Goal: Find specific page/section: Find specific page/section

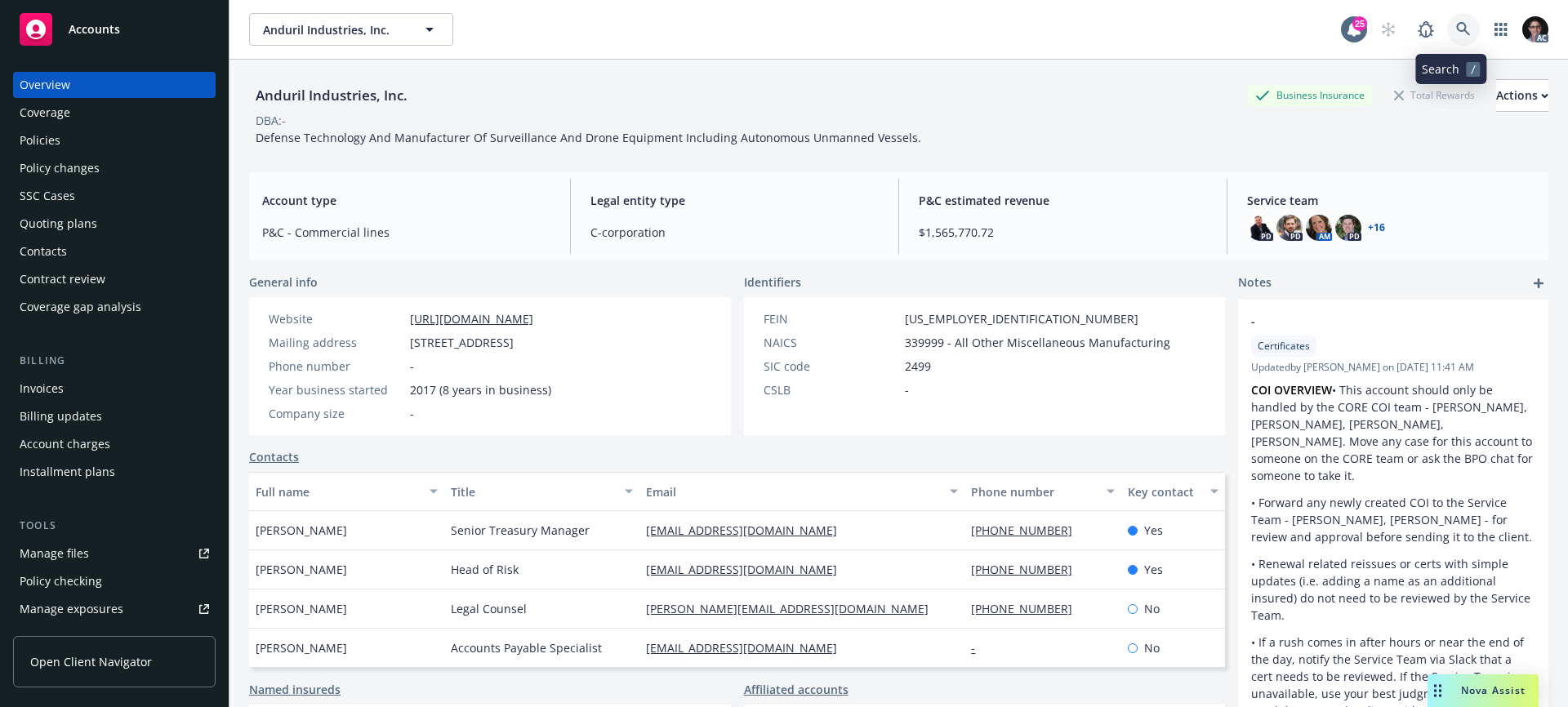
click at [1456, 23] on icon at bounding box center [1463, 29] width 14 height 14
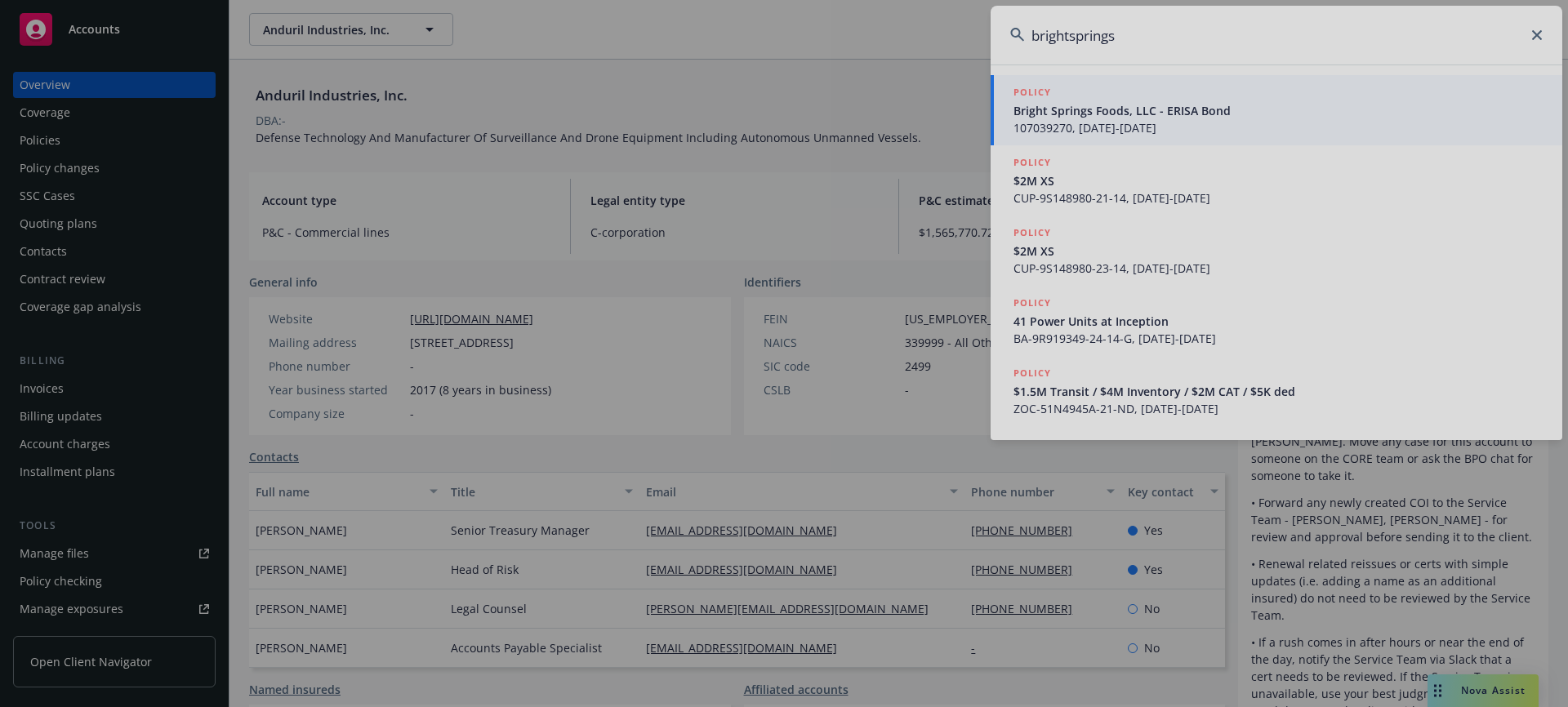
type input "brightsprings"
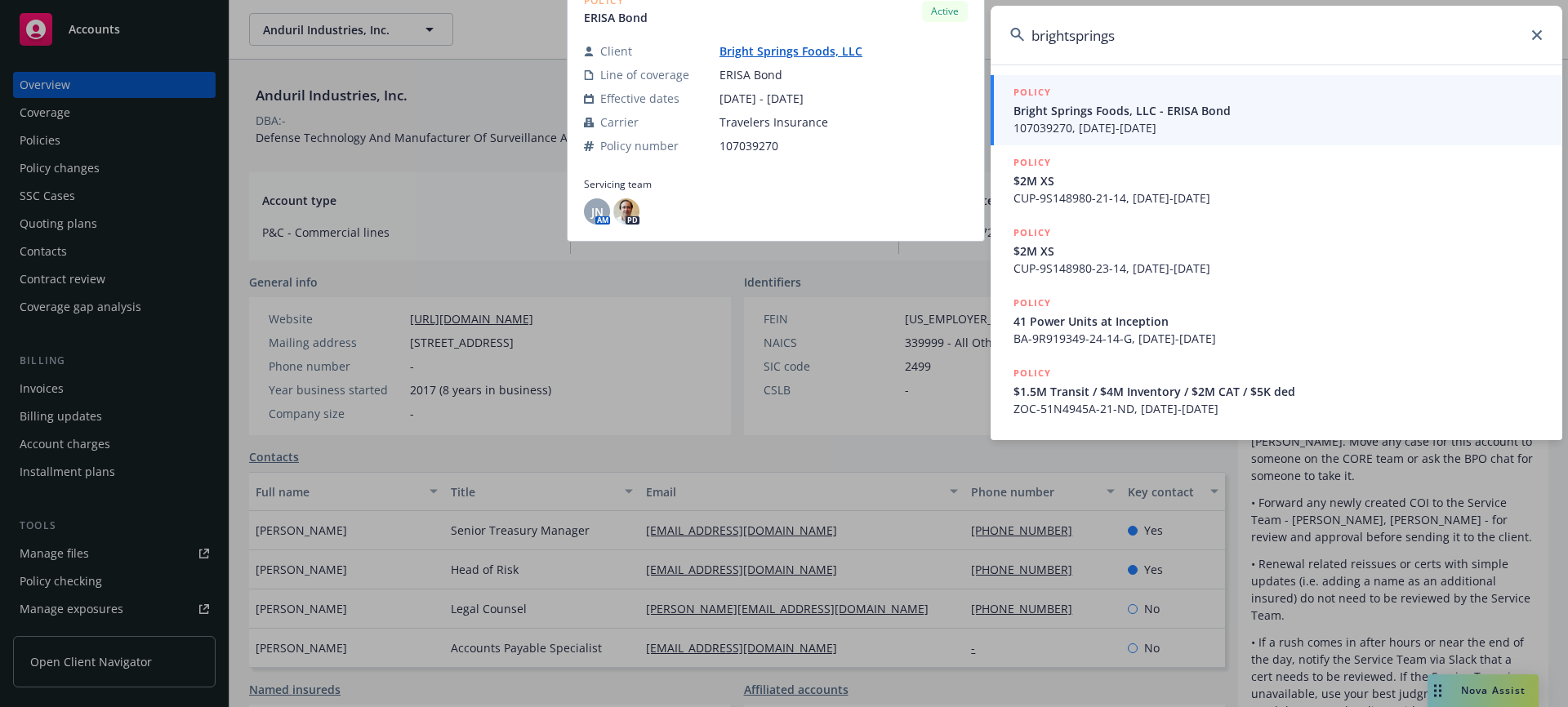
click at [1113, 114] on span "Bright Springs Foods, LLC - ERISA Bond" at bounding box center [1278, 110] width 529 height 17
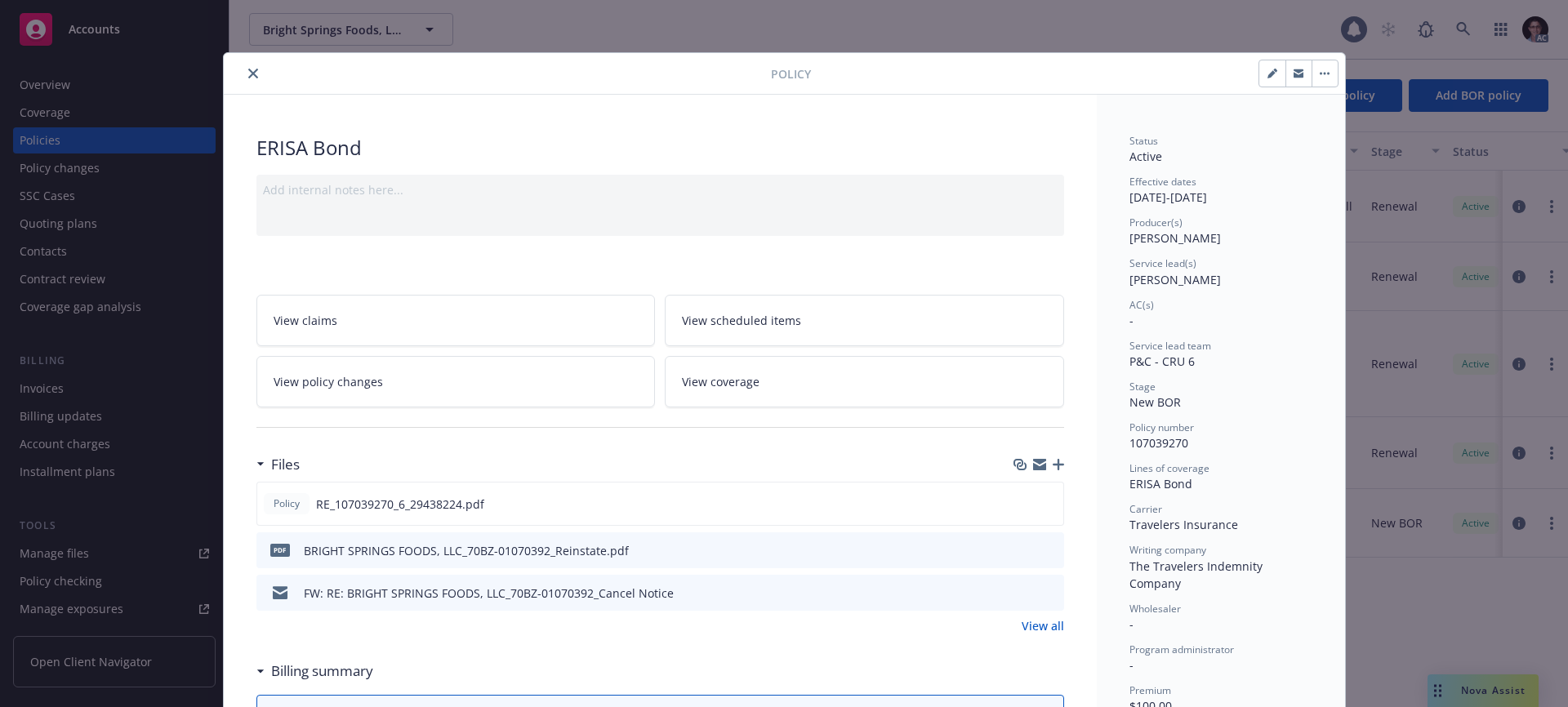
click at [33, 91] on div "Policy ERISA Bond Add internal notes here... View claims View scheduled items V…" at bounding box center [784, 354] width 1568 height 707
click at [249, 72] on icon "close" at bounding box center [253, 73] width 10 height 10
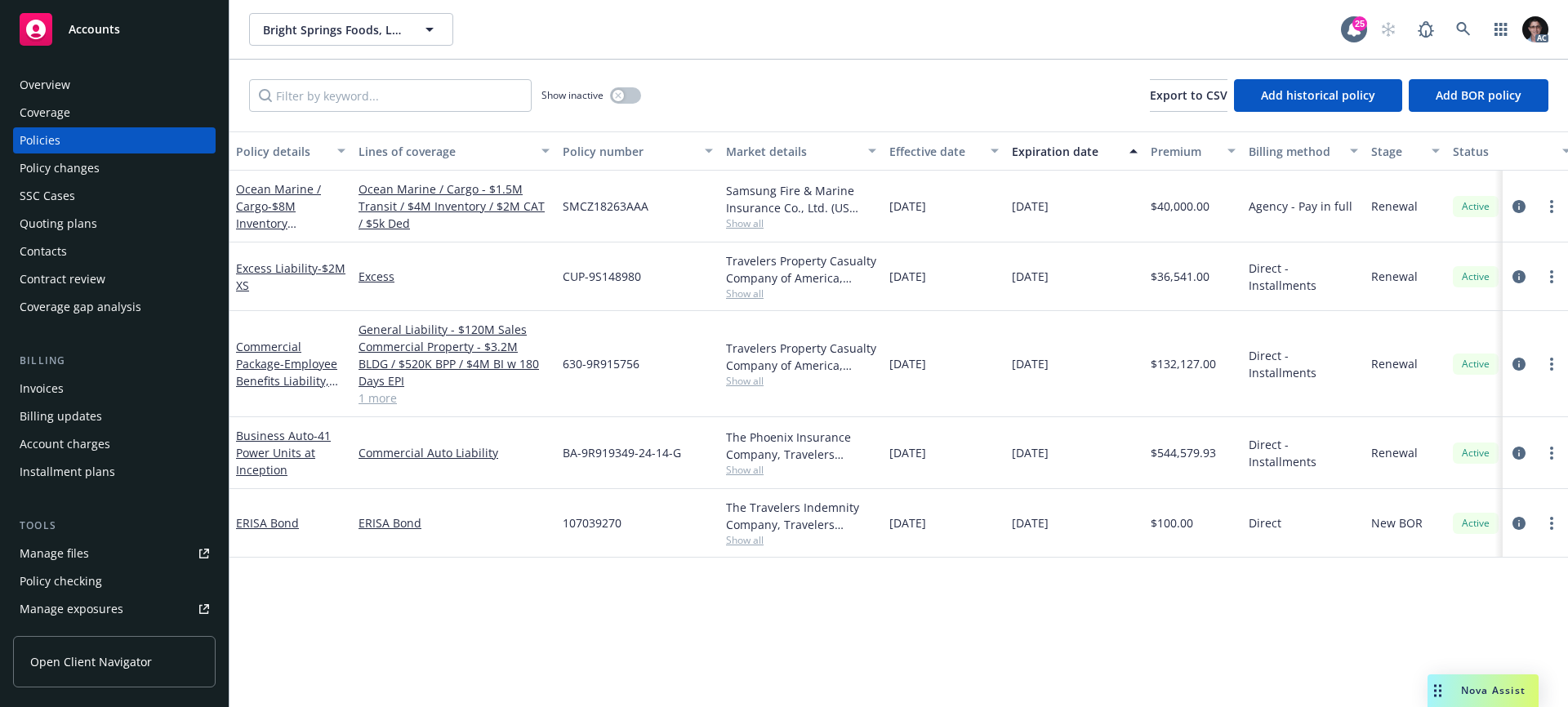
click at [113, 87] on div "Overview" at bounding box center [114, 84] width 189 height 26
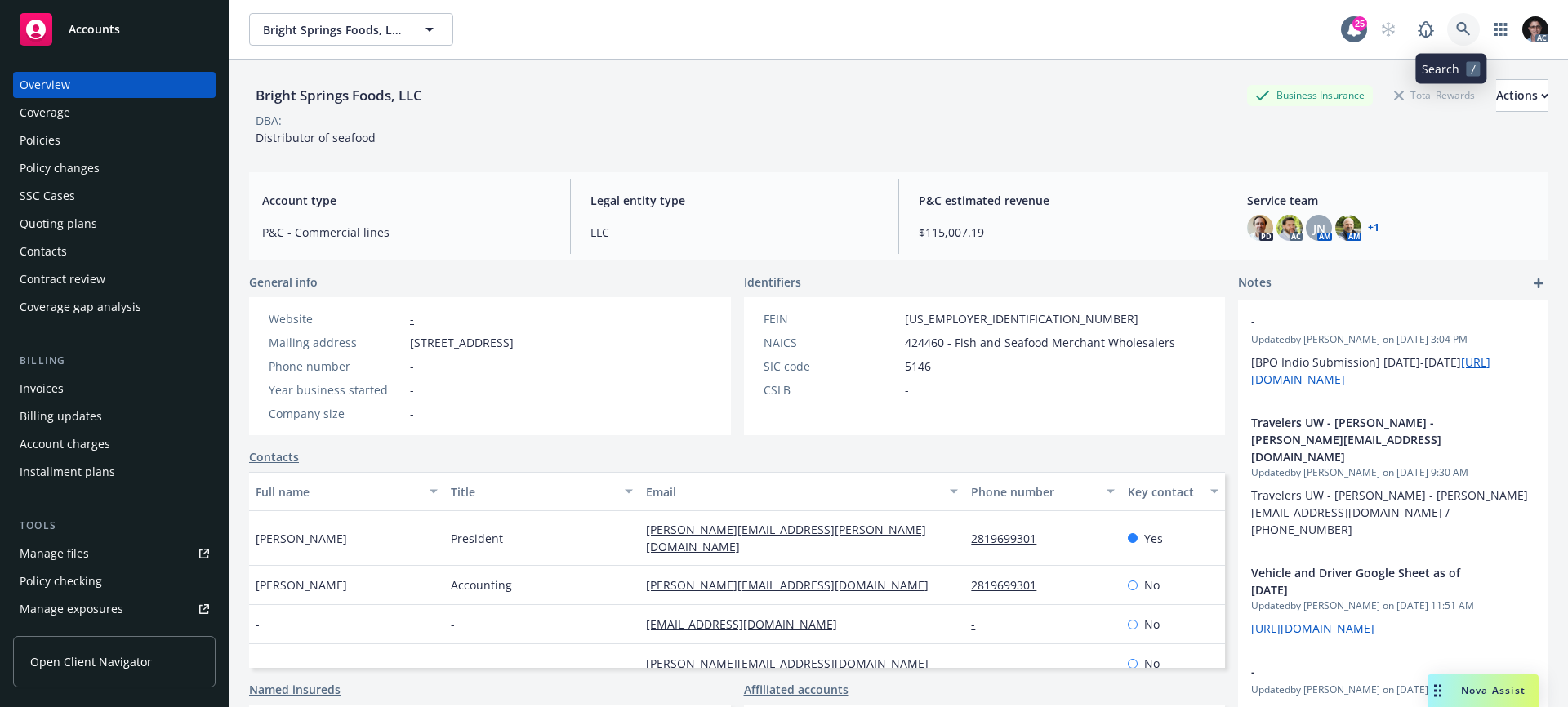
click at [1456, 30] on icon at bounding box center [1463, 29] width 15 height 15
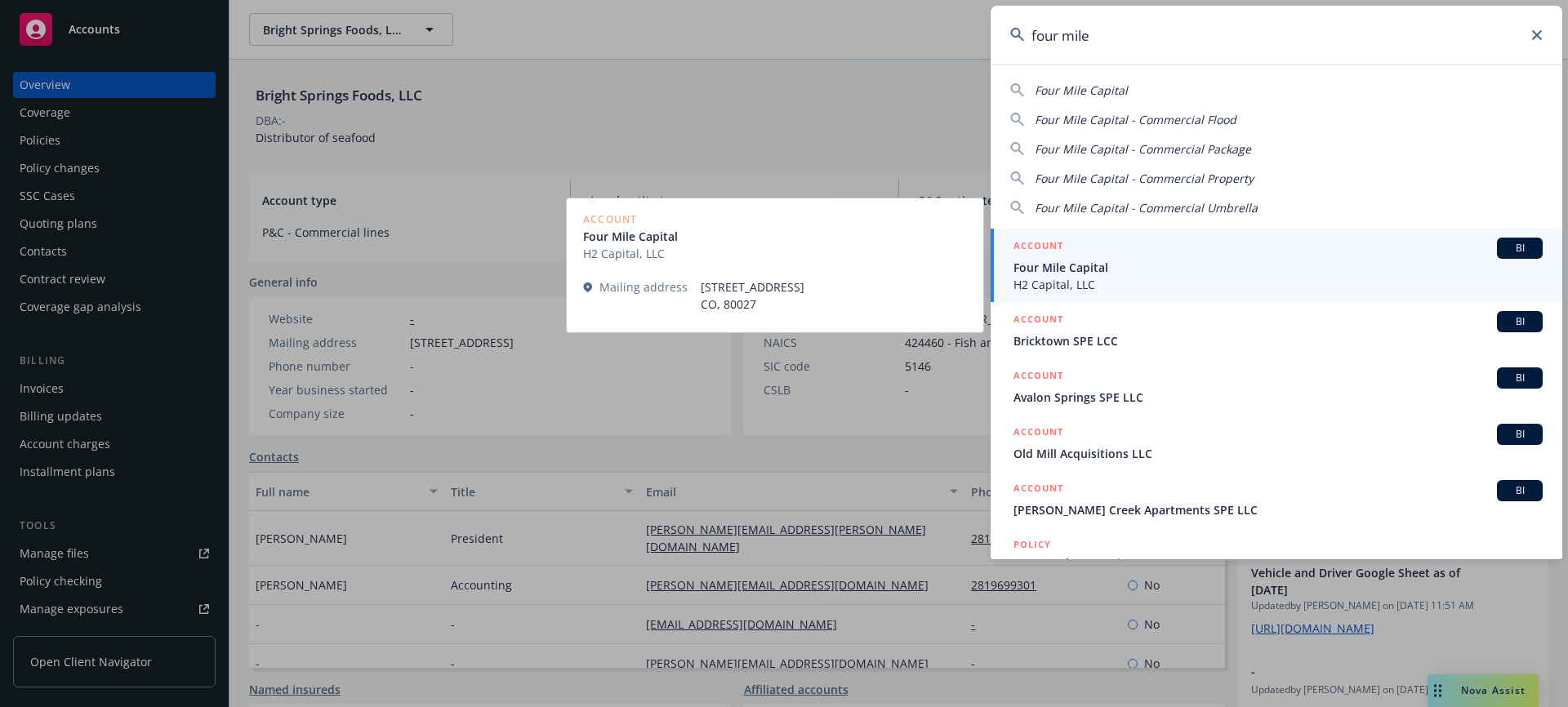
type input "four mile"
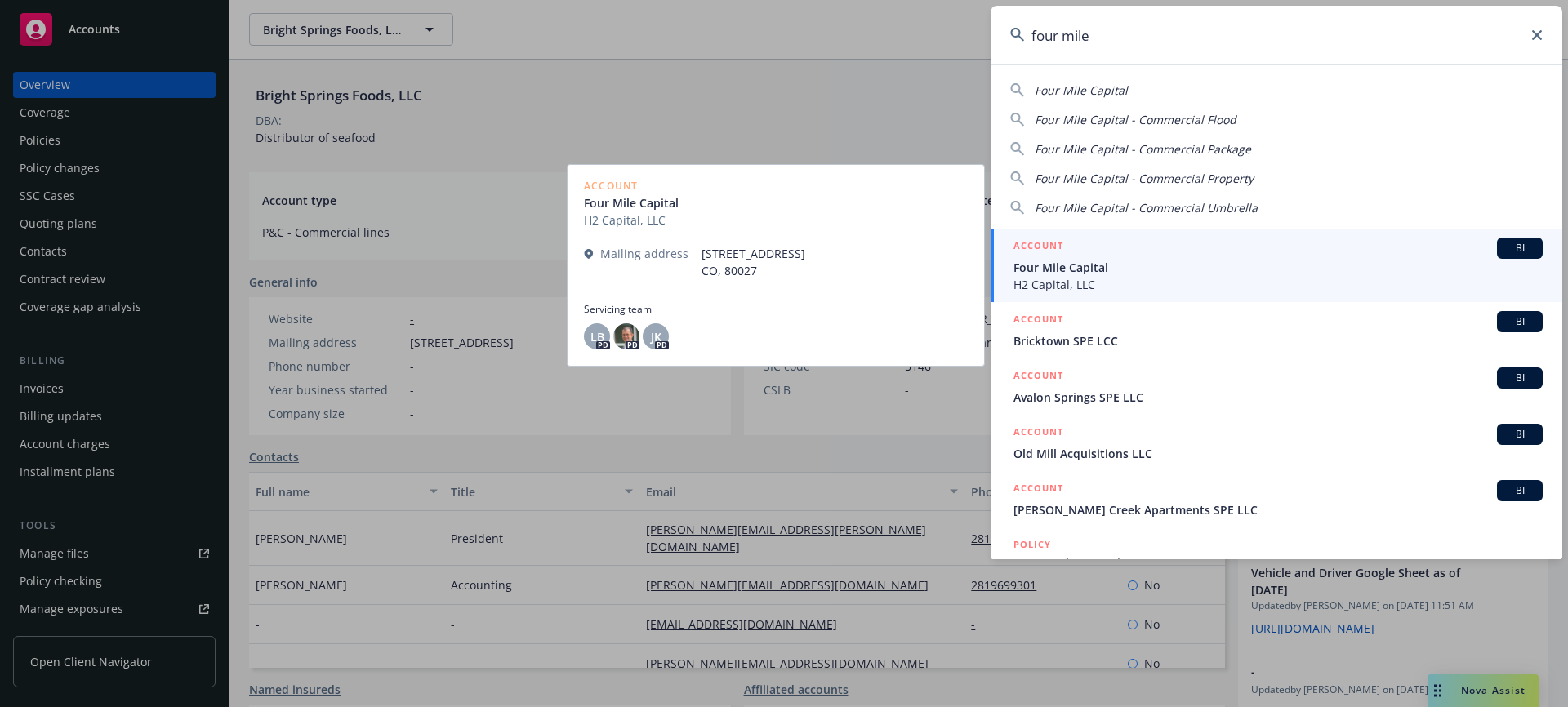
click at [1503, 245] on span "BI" at bounding box center [1519, 248] width 33 height 15
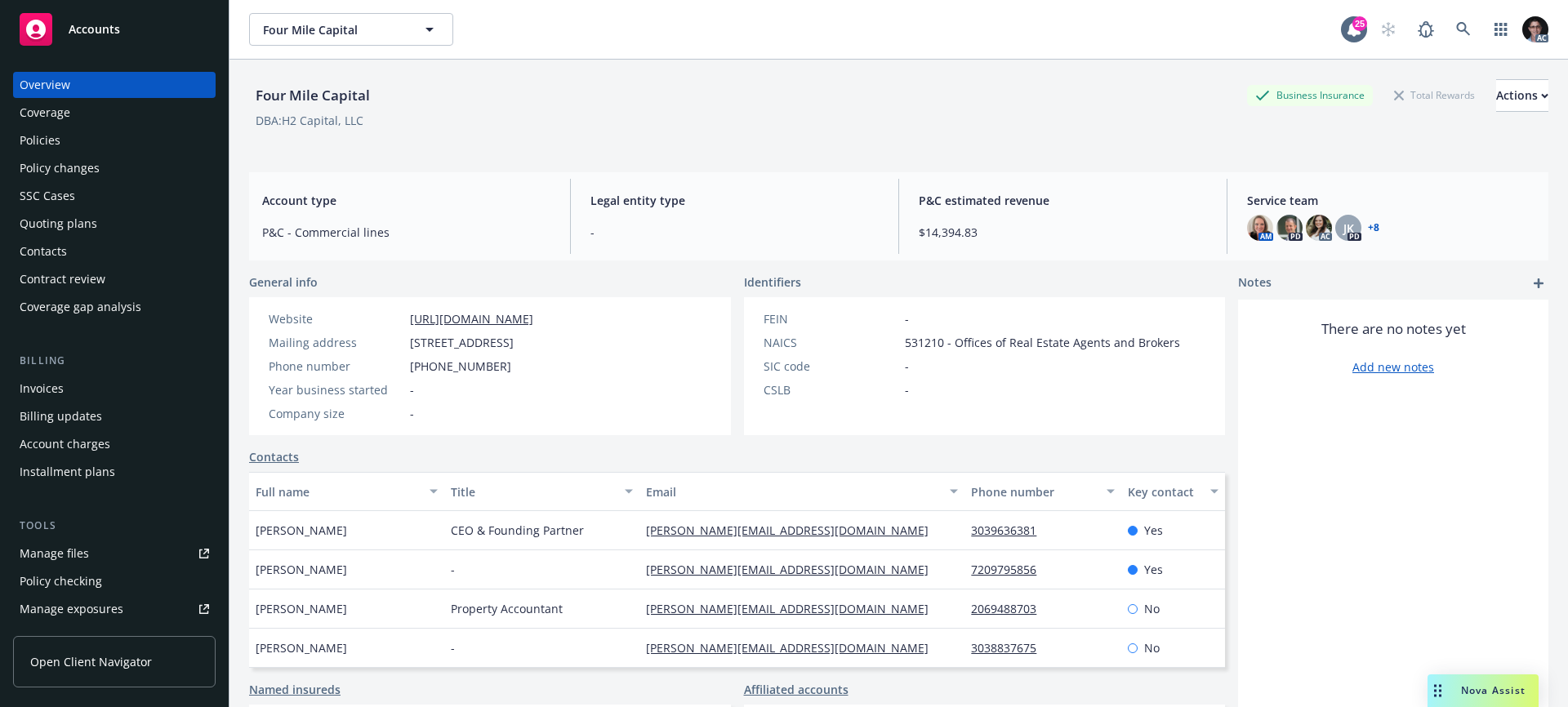
click at [1369, 224] on link "+ 8" at bounding box center [1374, 227] width 12 height 10
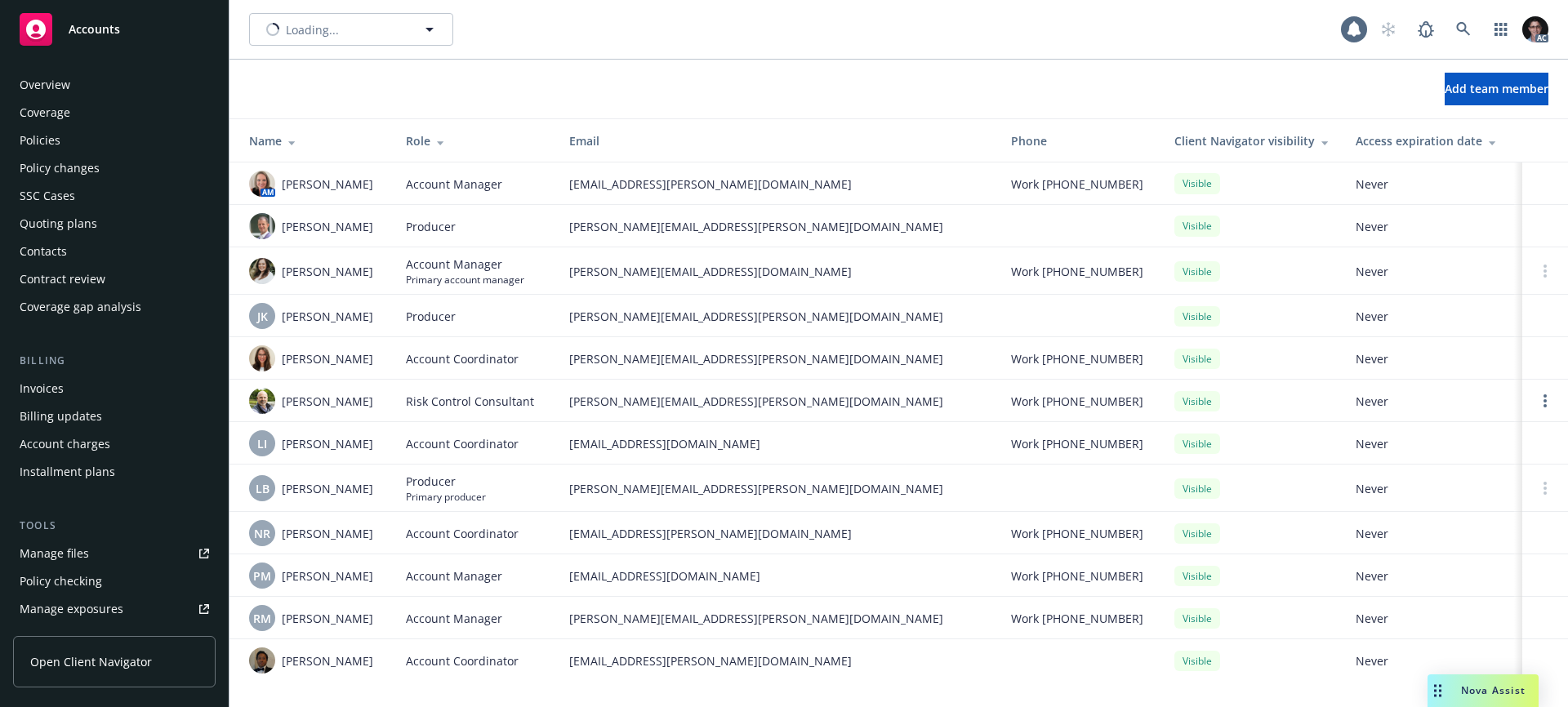
scroll to position [385, 0]
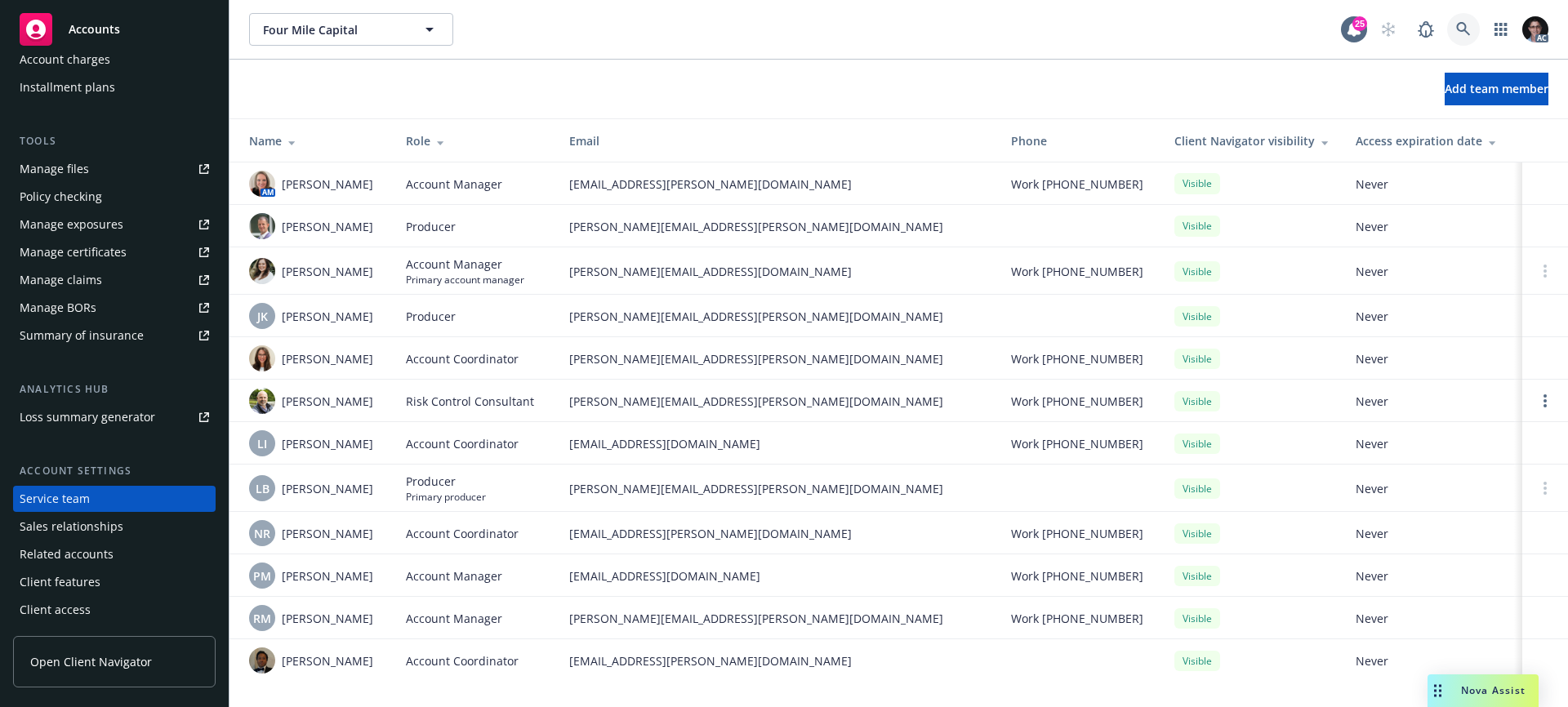
click at [1463, 26] on icon at bounding box center [1463, 29] width 15 height 15
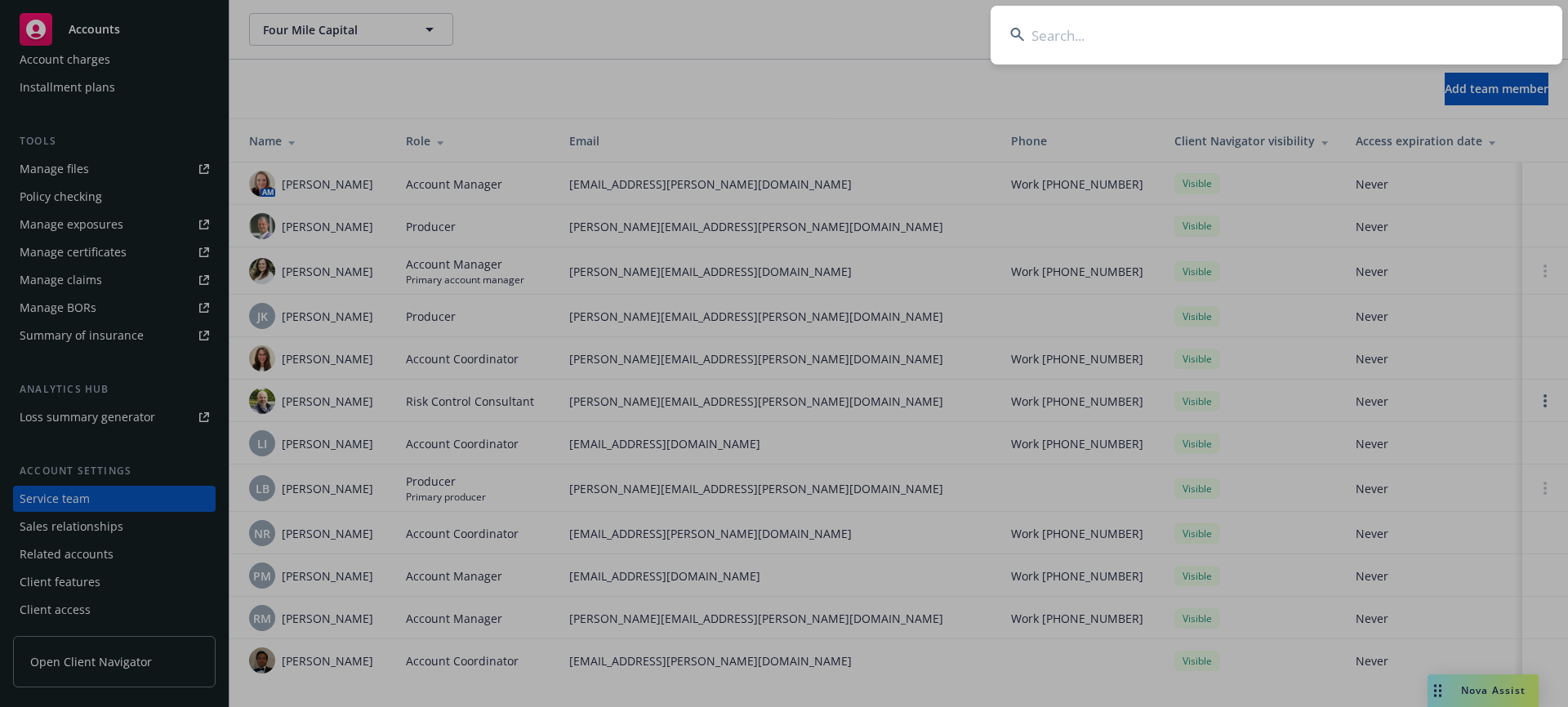
click at [1463, 26] on input at bounding box center [1277, 35] width 572 height 59
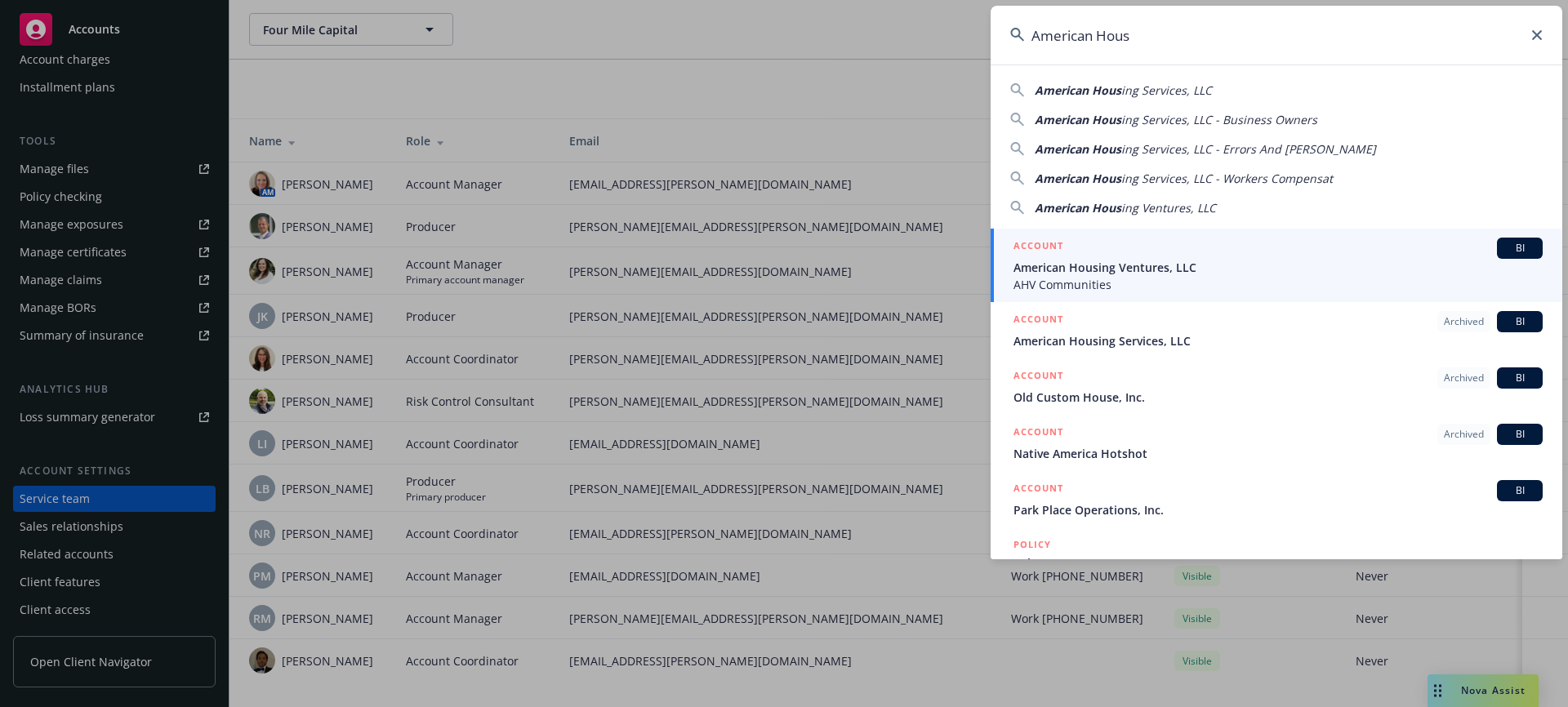
type input "American Hous"
click at [1503, 249] on span "BI" at bounding box center [1519, 248] width 33 height 15
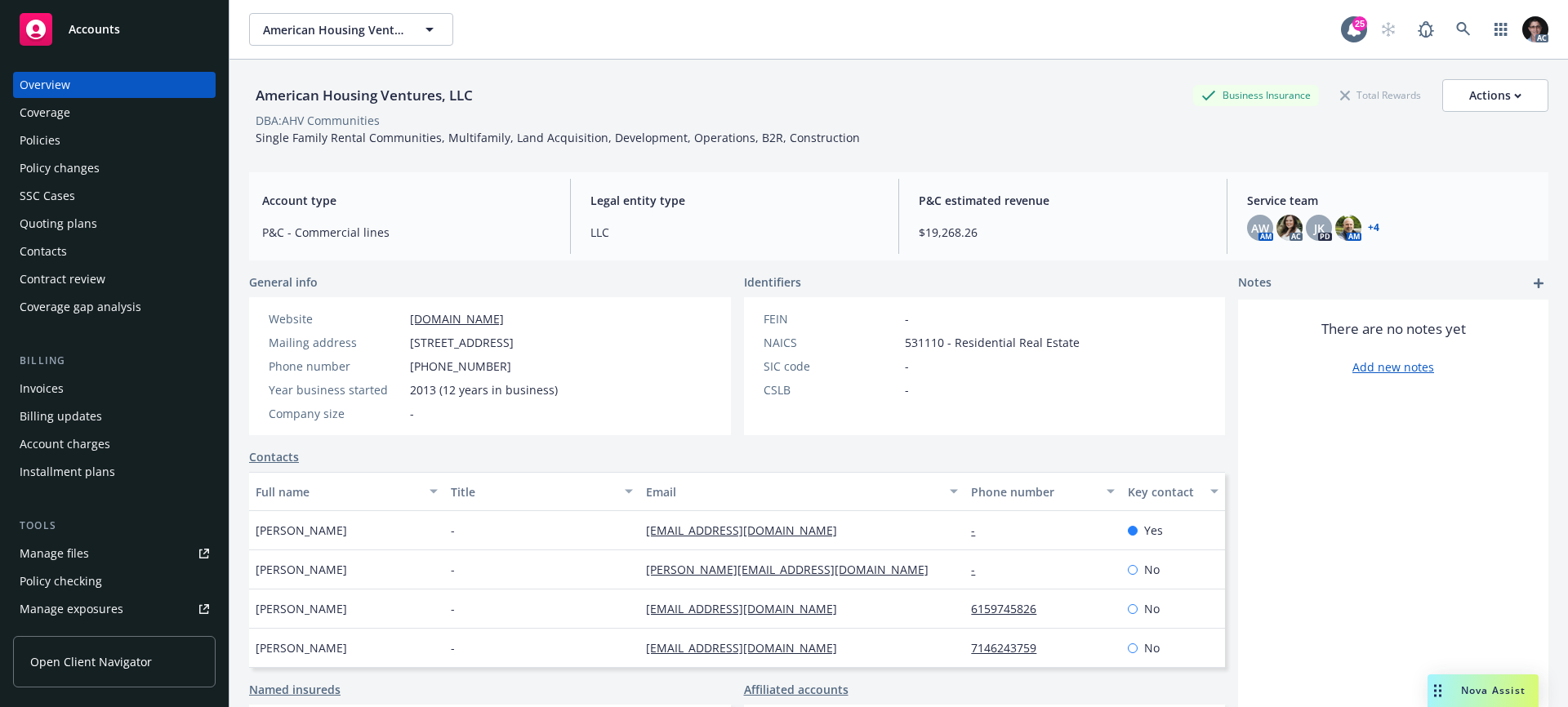
click at [1374, 231] on div "AW AM AC JK PD AM + 4" at bounding box center [1390, 227] width 289 height 26
click at [1368, 227] on link "+ 4" at bounding box center [1374, 227] width 12 height 10
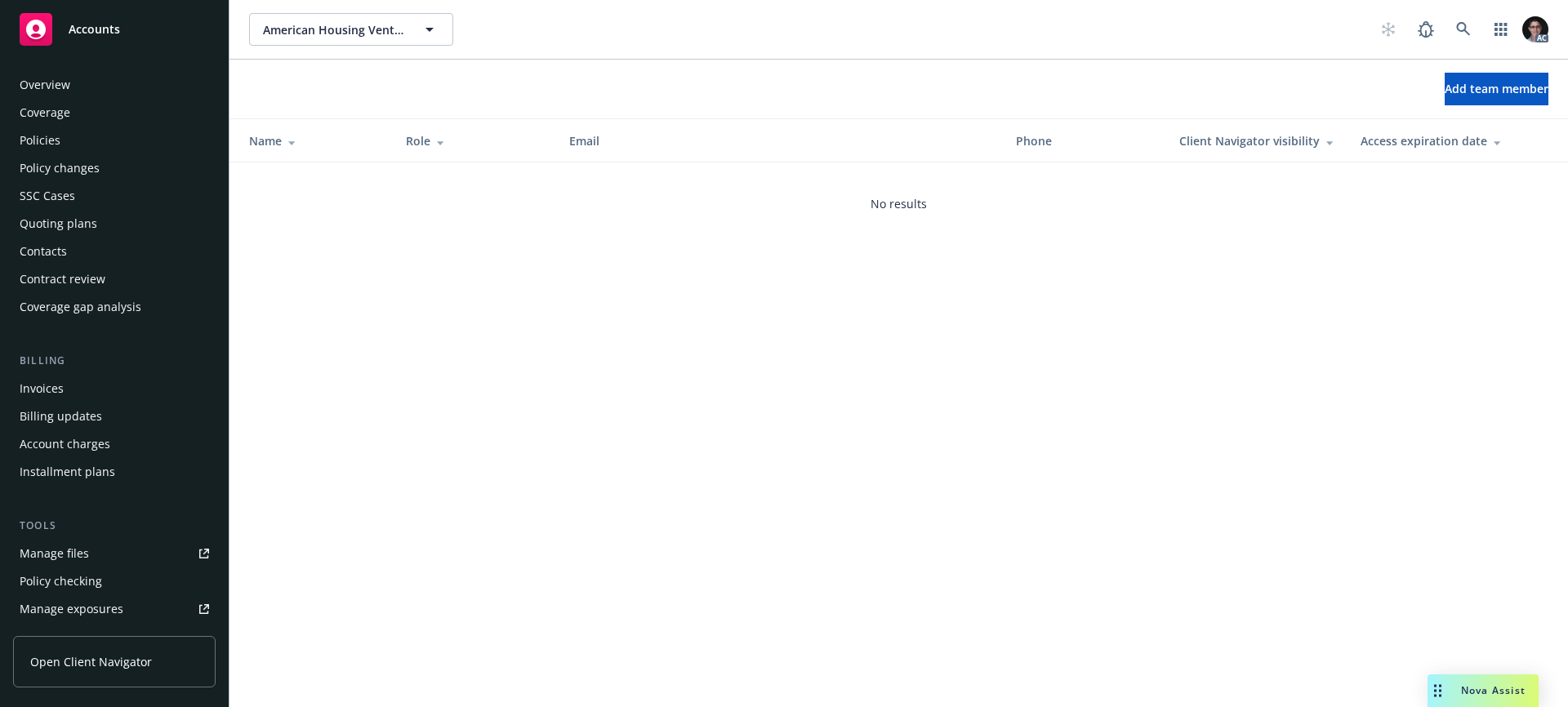
scroll to position [385, 0]
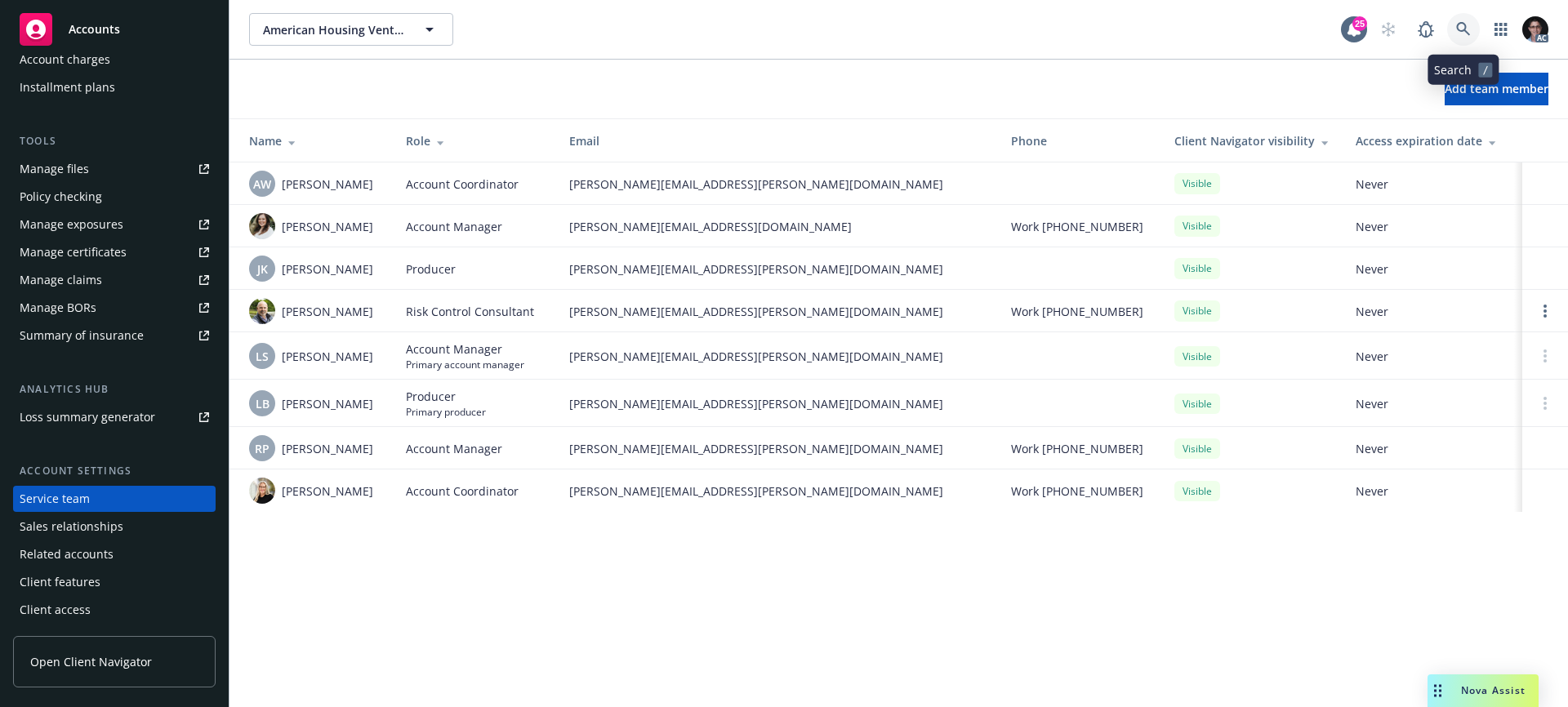
click at [1461, 26] on icon at bounding box center [1463, 29] width 15 height 15
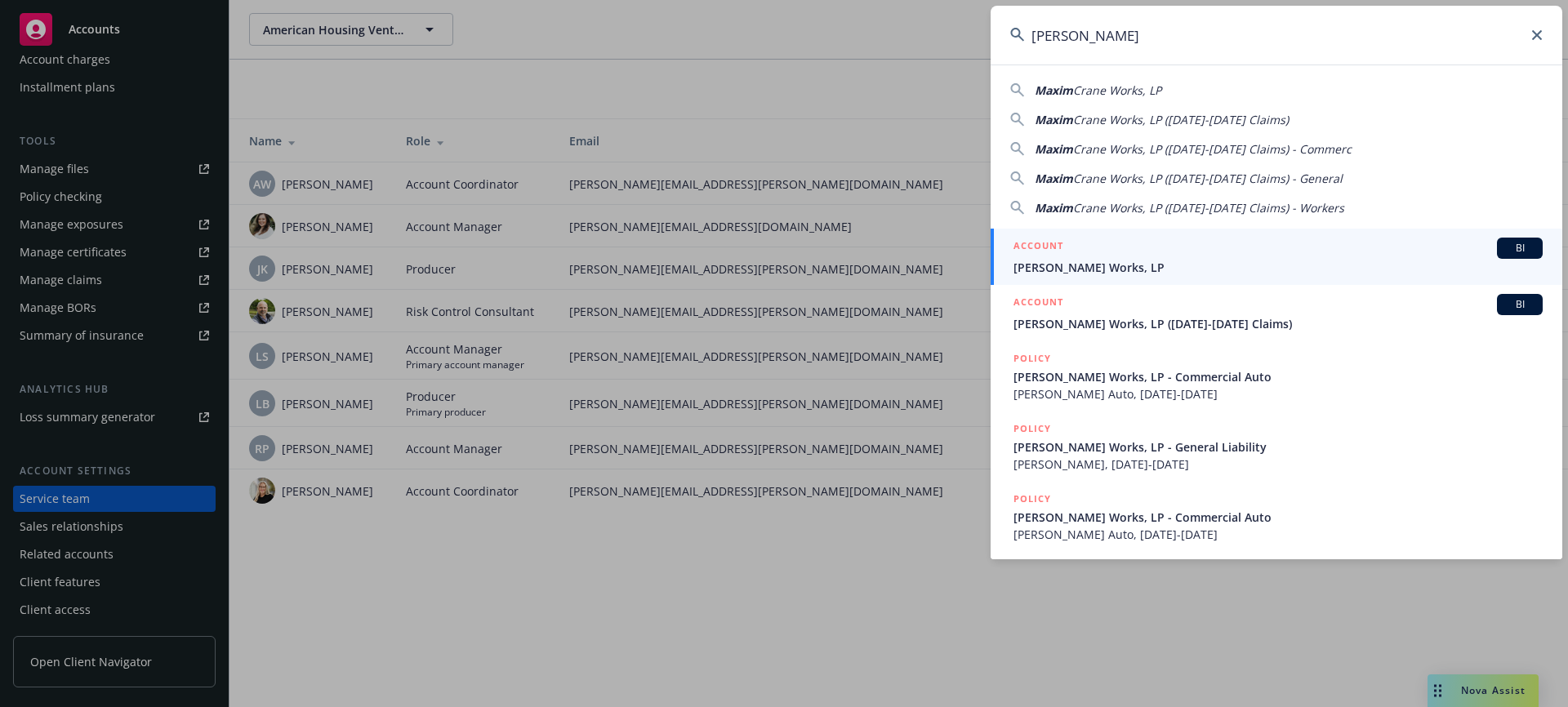
type input "Maxim crane"
click at [1503, 246] on span "BI" at bounding box center [1519, 248] width 33 height 15
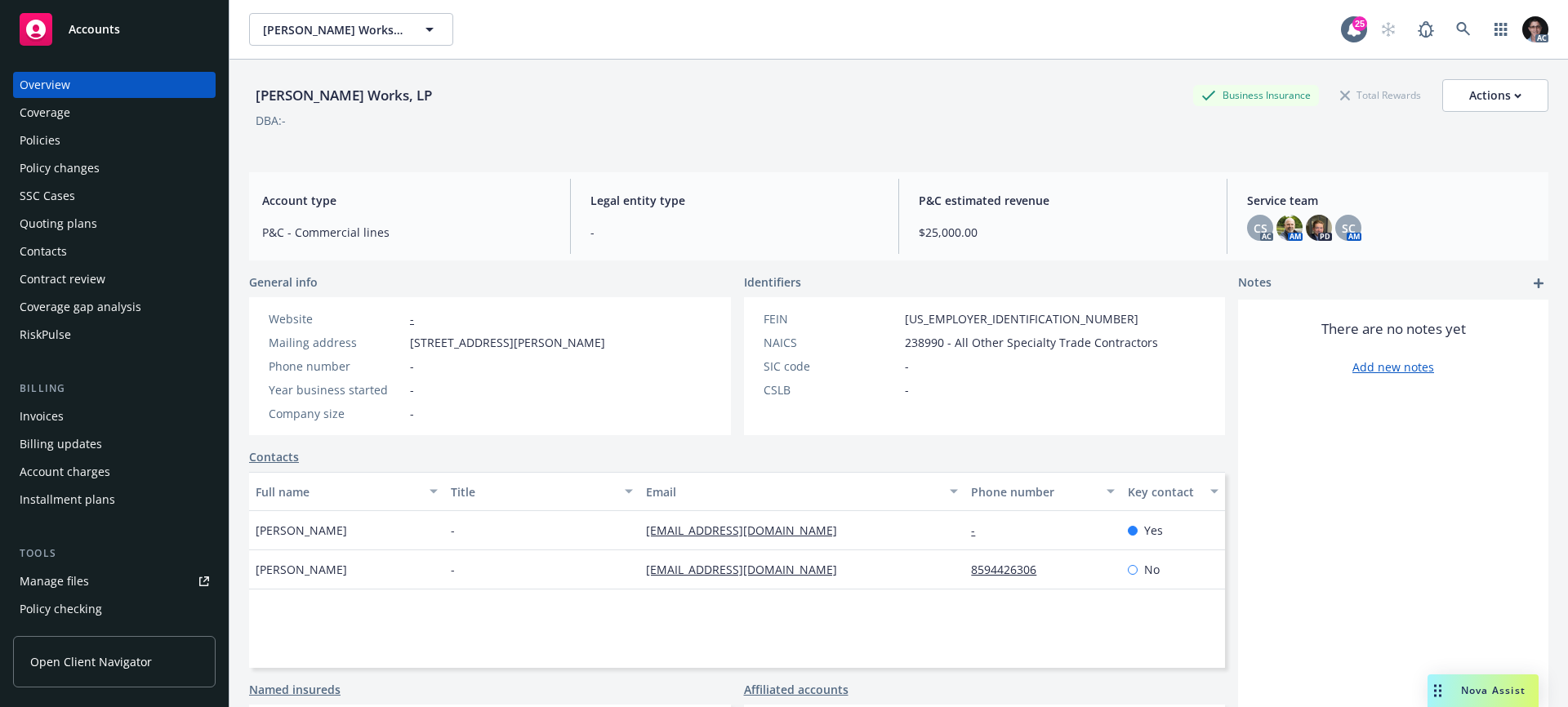
click at [1362, 233] on div "CS AC AM PD SC AM" at bounding box center [1390, 227] width 289 height 26
click at [1316, 229] on img at bounding box center [1319, 227] width 26 height 26
click at [1456, 26] on icon at bounding box center [1463, 29] width 15 height 15
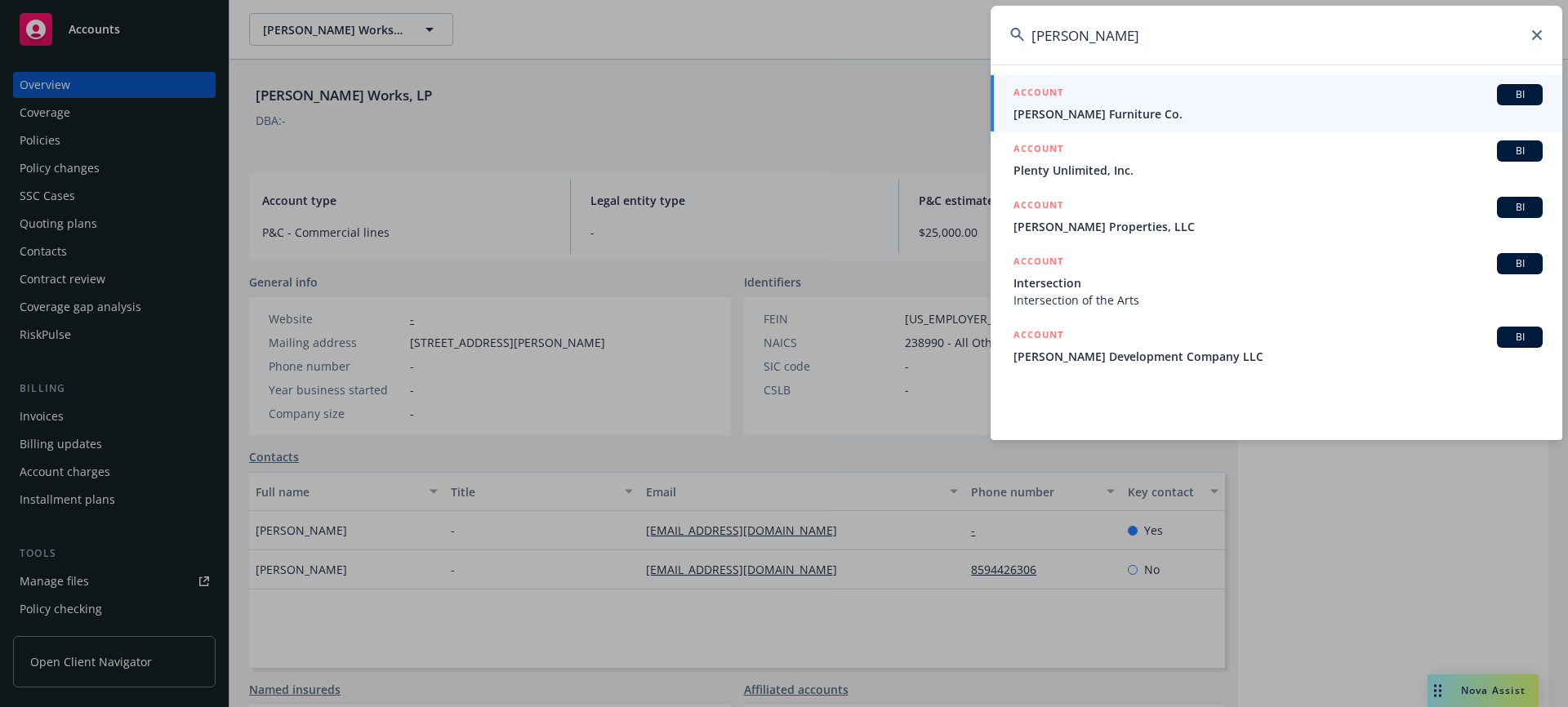
type input "Garner white"
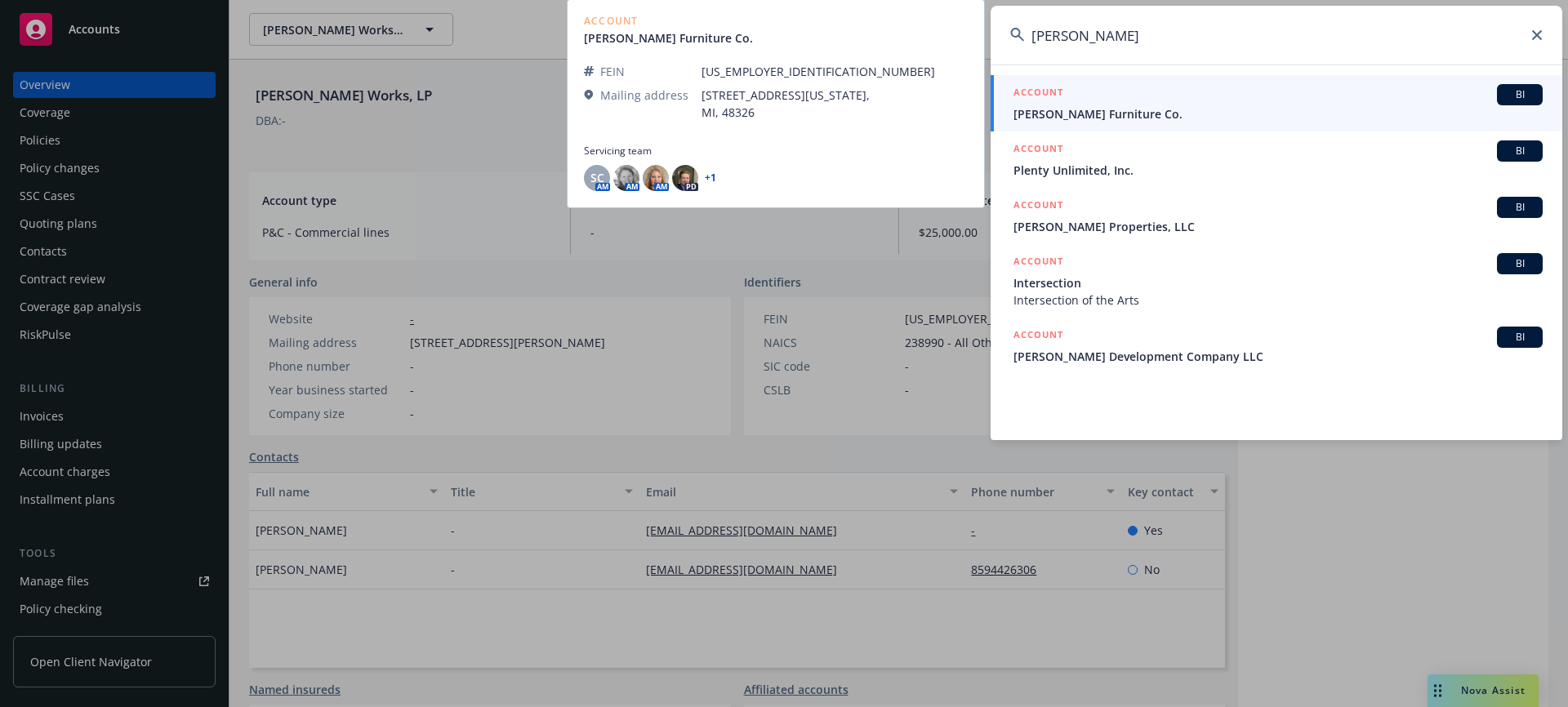
click at [1517, 97] on span "BI" at bounding box center [1519, 94] width 33 height 15
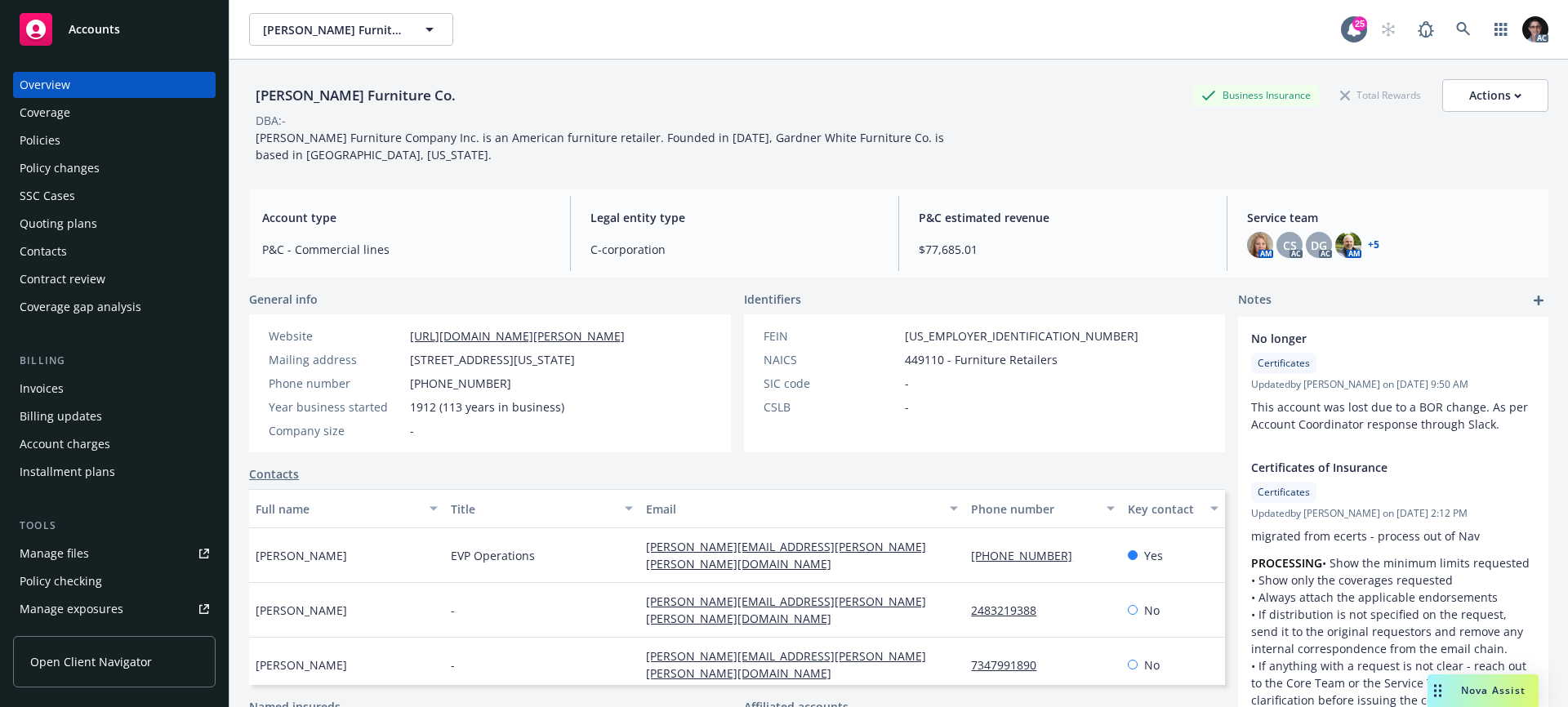
click at [1368, 245] on link "+ 5" at bounding box center [1374, 244] width 12 height 10
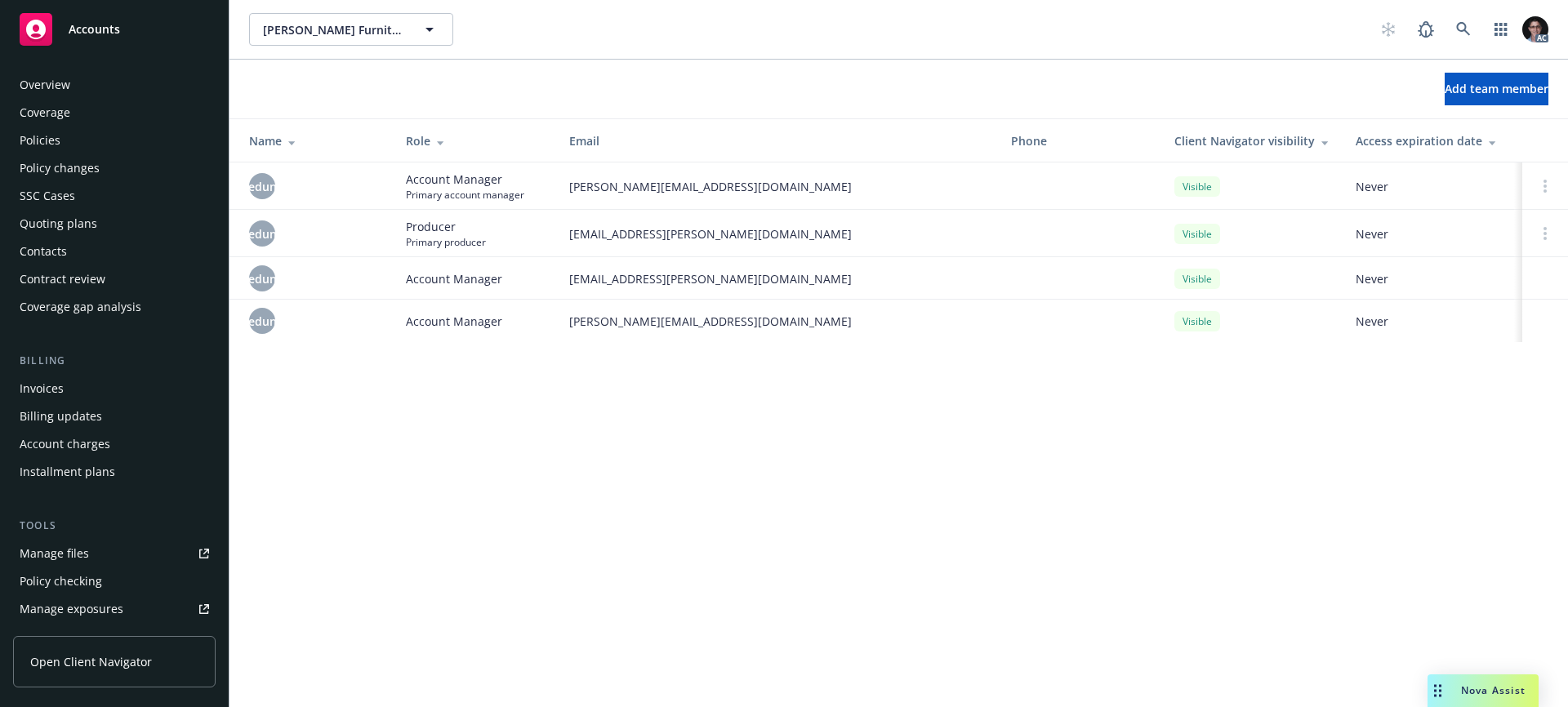
scroll to position [385, 0]
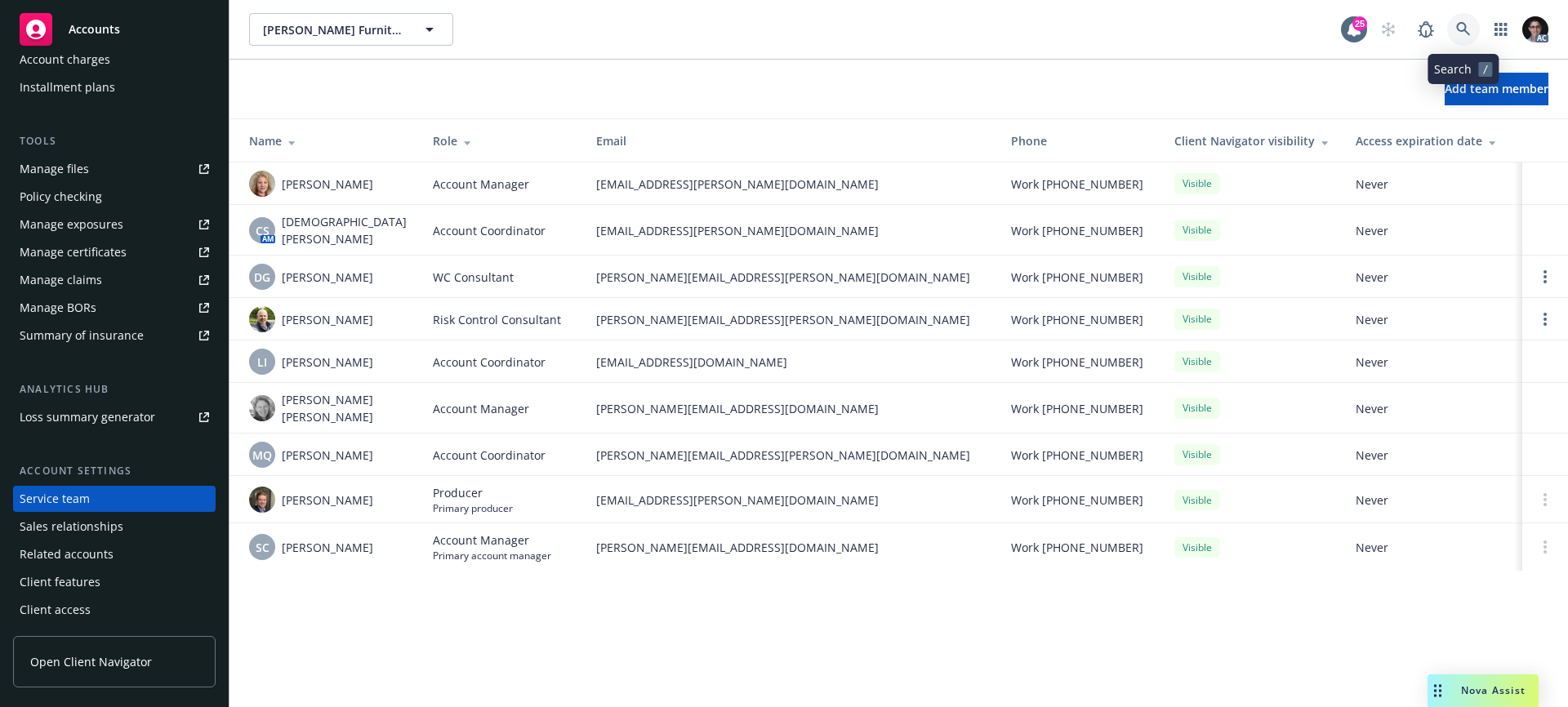
click at [1464, 31] on icon at bounding box center [1463, 29] width 14 height 14
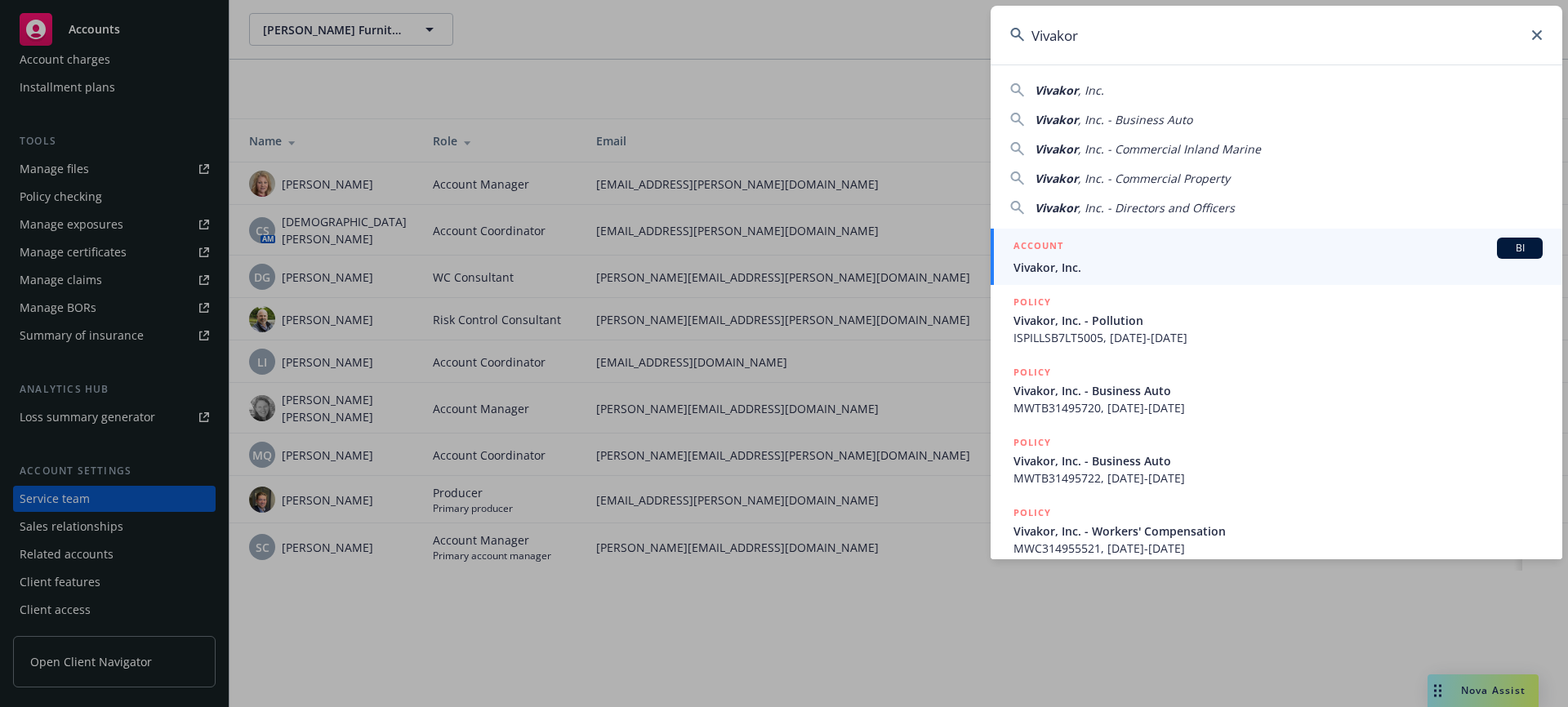
type input "Vivakor"
click at [1503, 250] on span "BI" at bounding box center [1519, 248] width 33 height 15
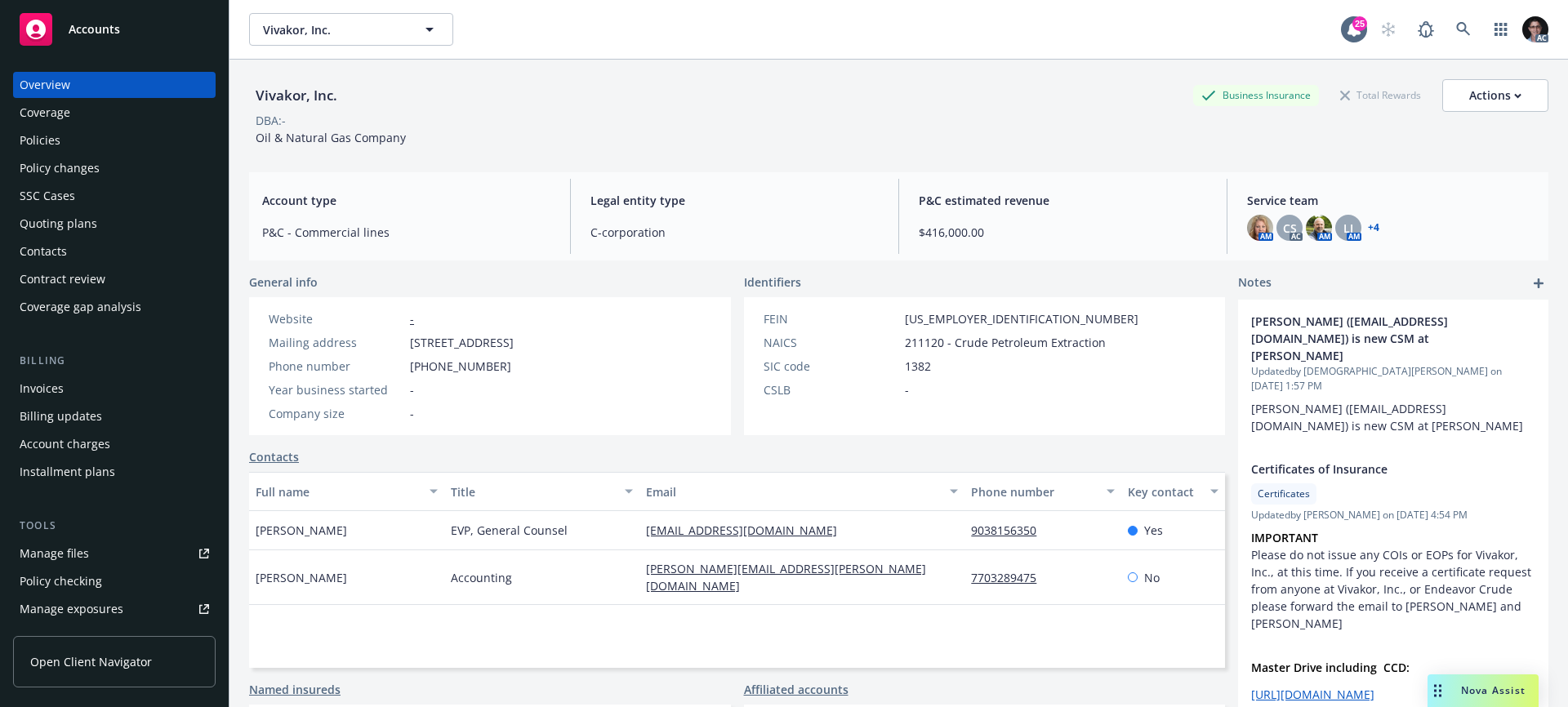
click at [1368, 228] on link "+ 4" at bounding box center [1374, 227] width 12 height 10
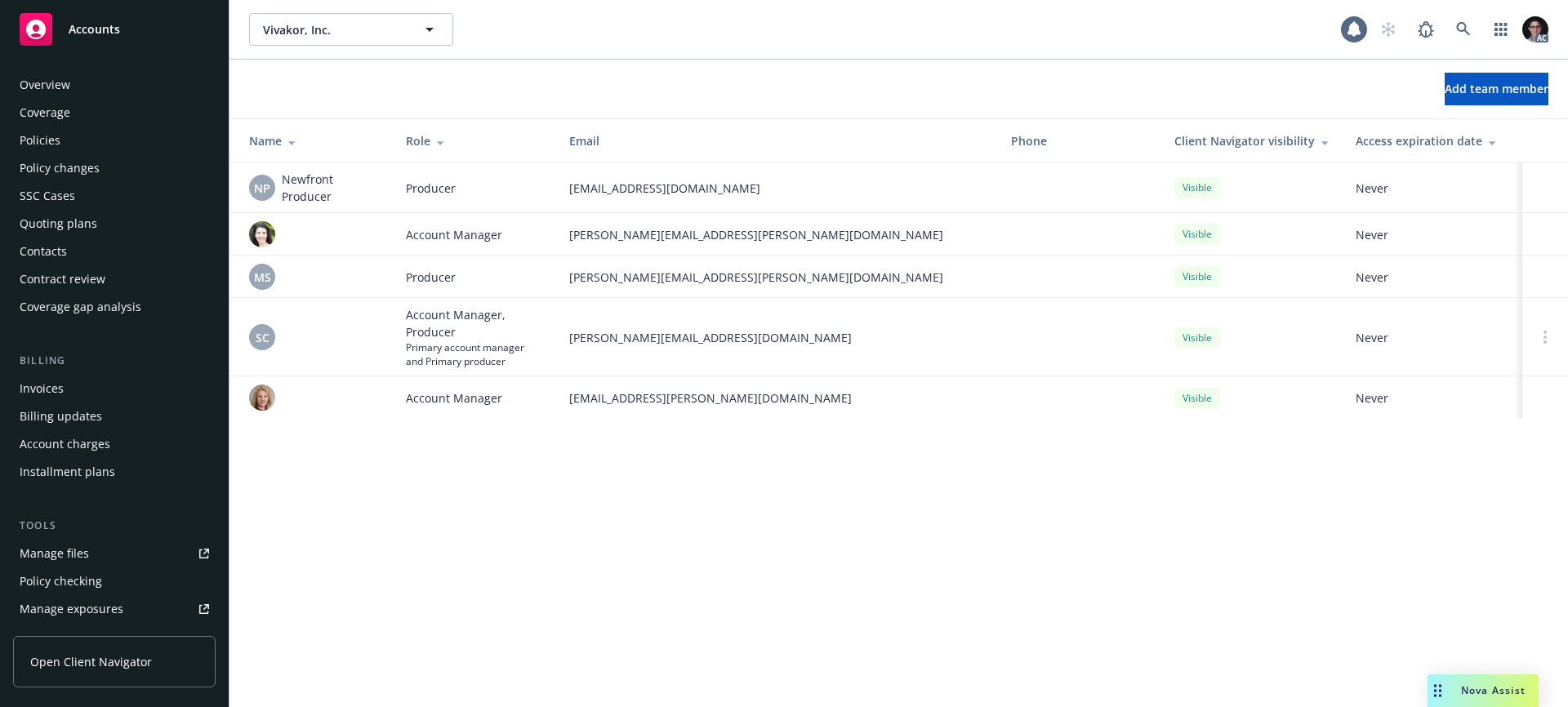
scroll to position [385, 0]
